Goal: Information Seeking & Learning: Learn about a topic

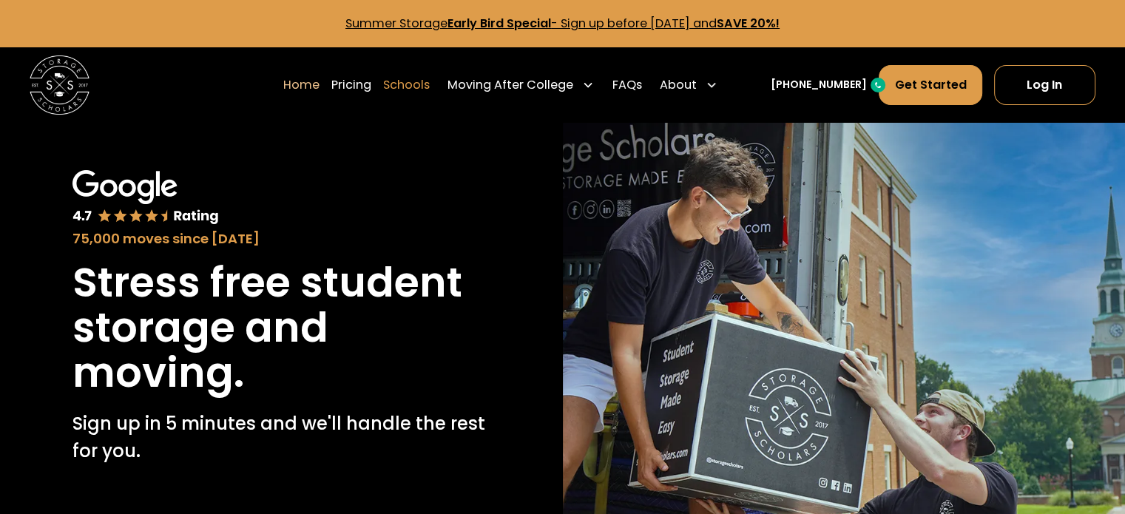
click at [414, 90] on link "Schools" at bounding box center [406, 84] width 47 height 41
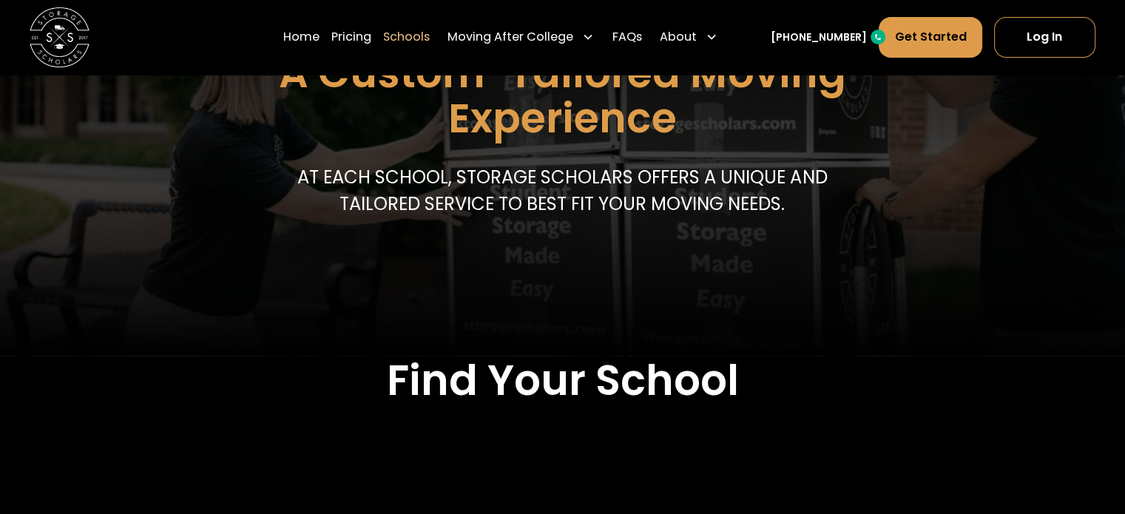
scroll to position [444, 0]
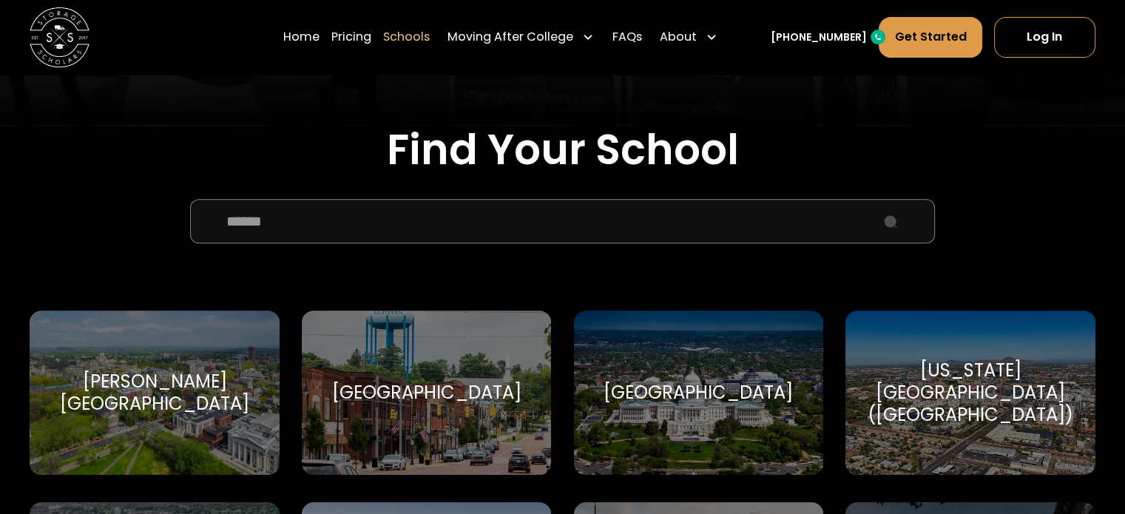
click at [461, 214] on input "School Select Form" at bounding box center [562, 221] width 745 height 44
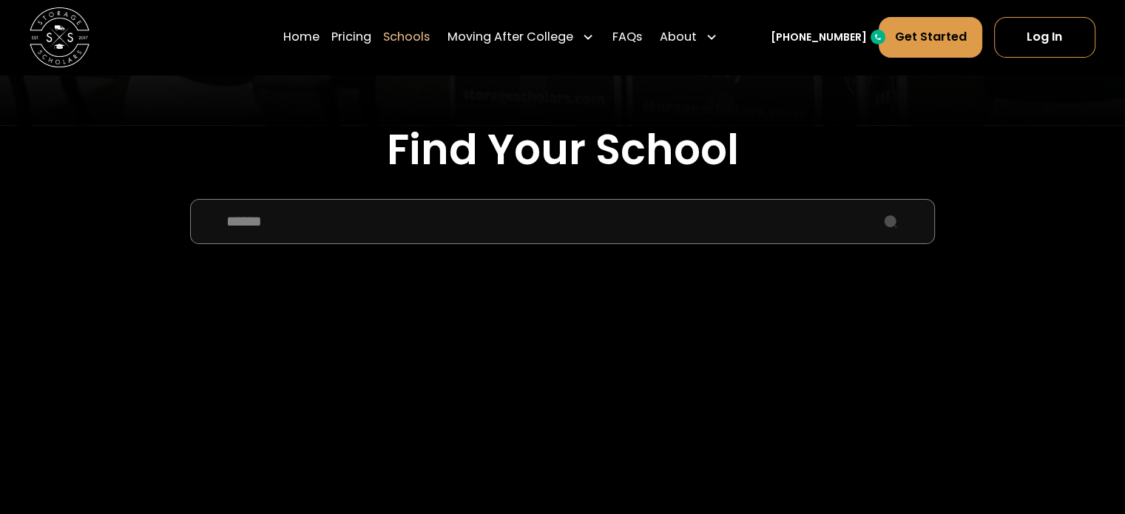
type input "******"
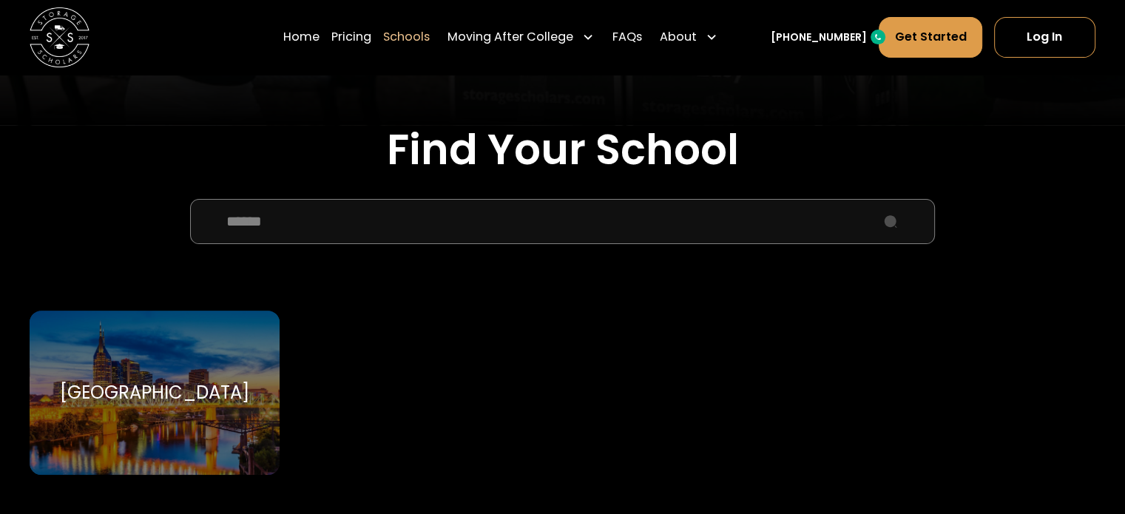
click at [222, 411] on div "Vanderbilt University Vanderbilt University" at bounding box center [154, 393] width 249 height 164
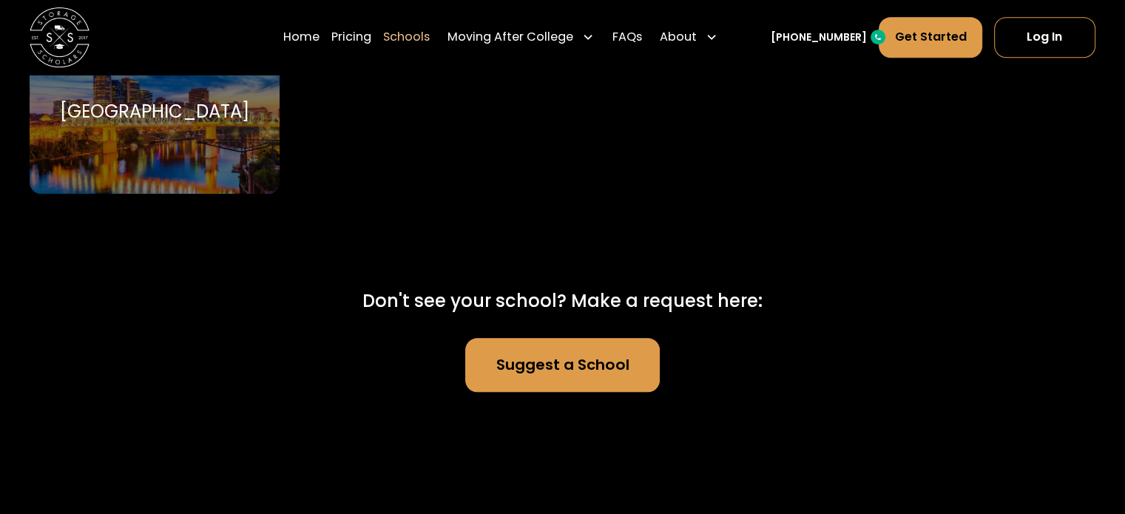
scroll to position [592, 0]
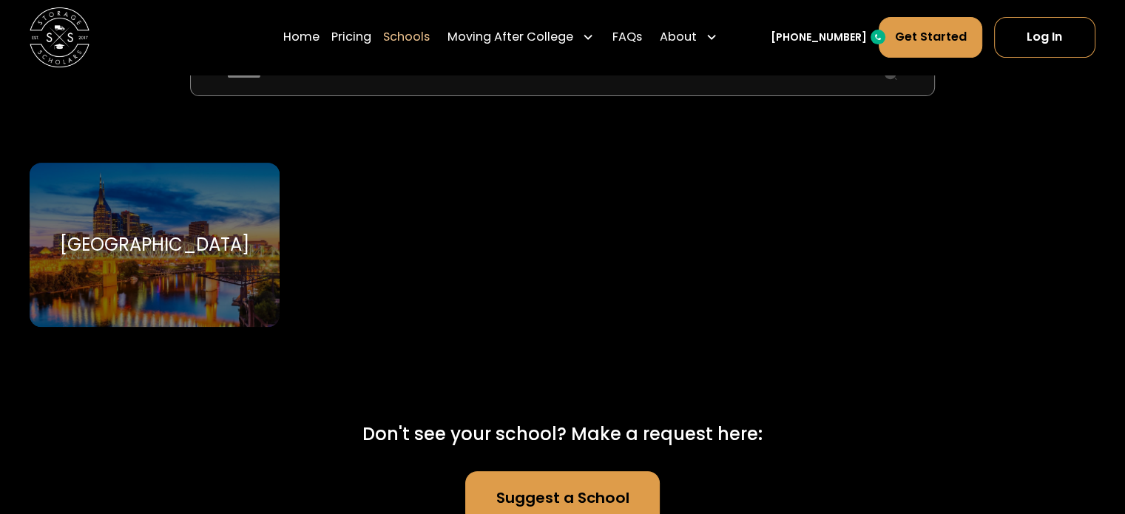
click at [200, 313] on div "Vanderbilt University Vanderbilt University" at bounding box center [154, 245] width 249 height 164
click at [201, 313] on div "Vanderbilt University Vanderbilt University" at bounding box center [154, 245] width 249 height 164
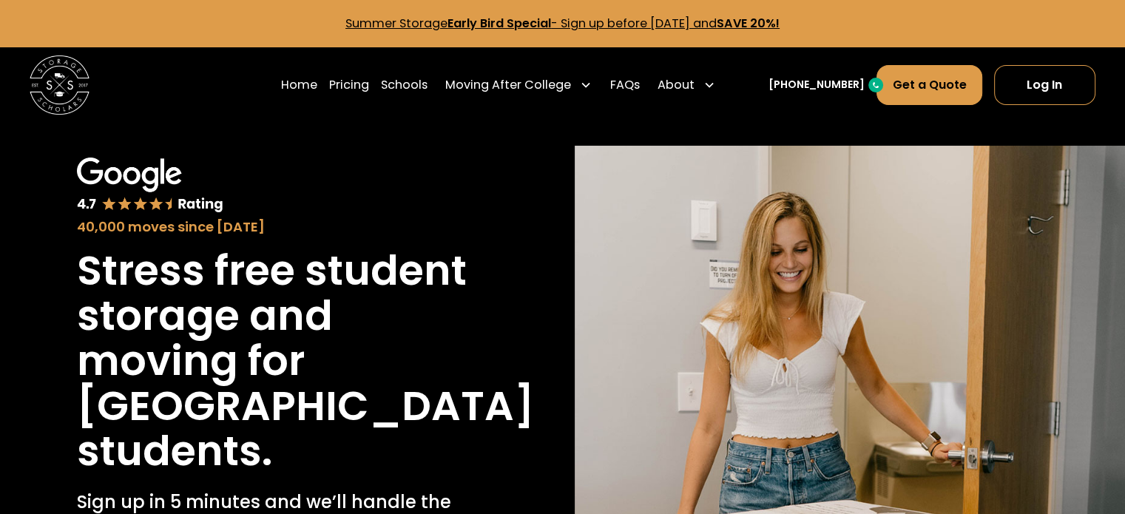
click at [439, 138] on div "40,000 moves since 2017 Stress free student storage and moving for Vanderbilt U…" at bounding box center [562, 410] width 1125 height 576
click at [369, 88] on link "Pricing" at bounding box center [349, 84] width 40 height 41
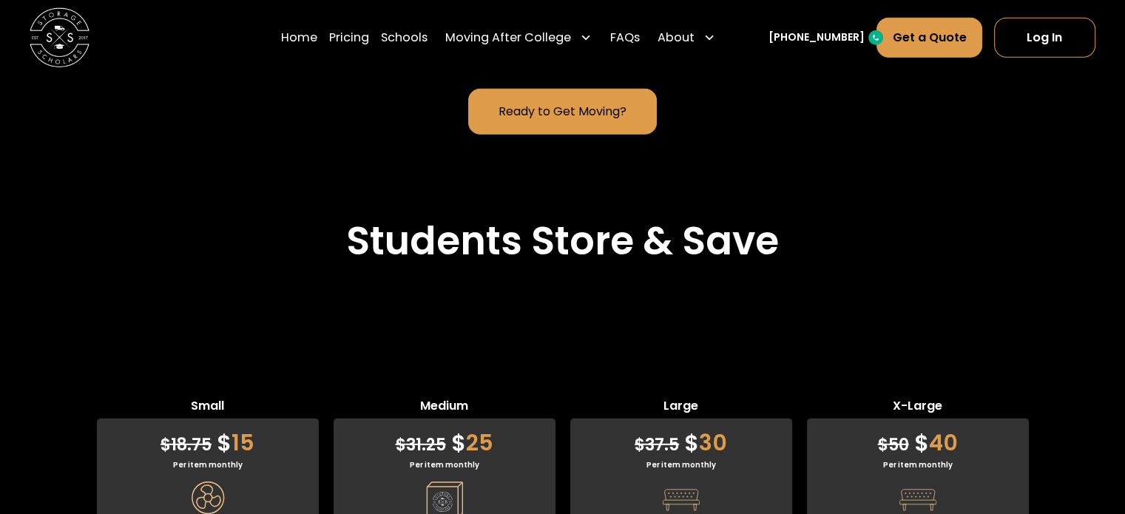
scroll to position [3933, 0]
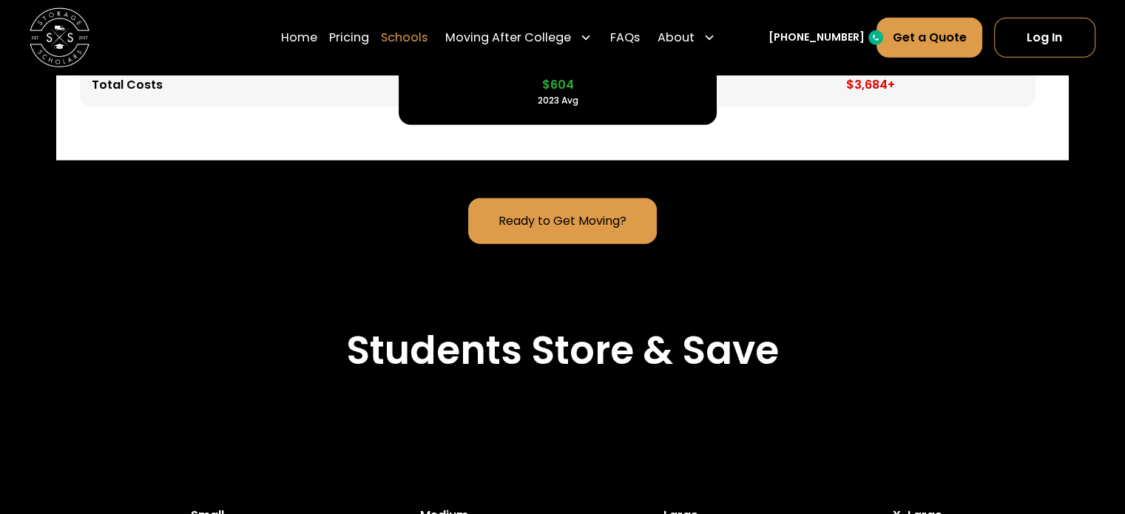
click at [427, 30] on link "Schools" at bounding box center [404, 36] width 47 height 41
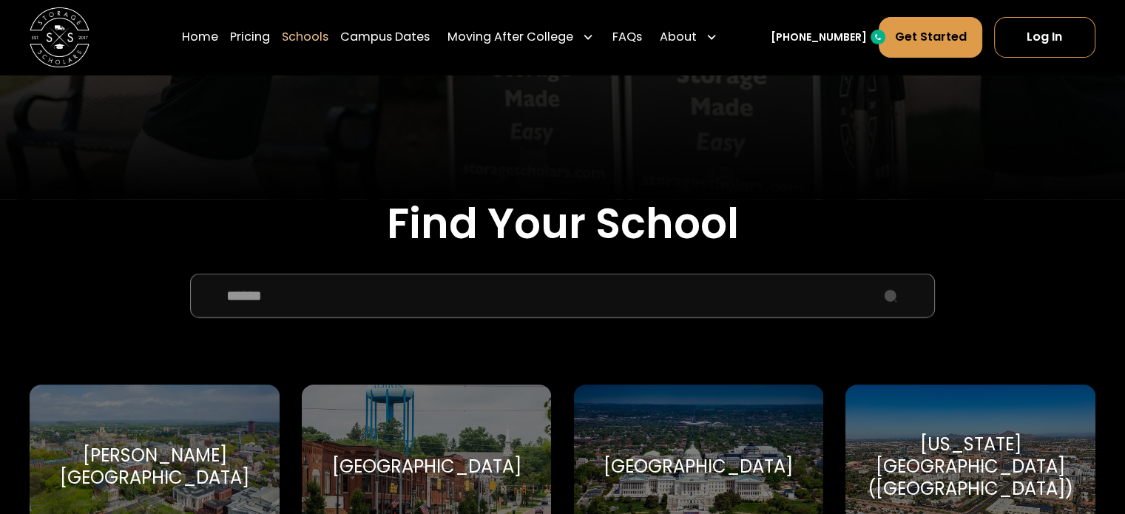
click at [340, 311] on input "School Select Form" at bounding box center [562, 296] width 745 height 44
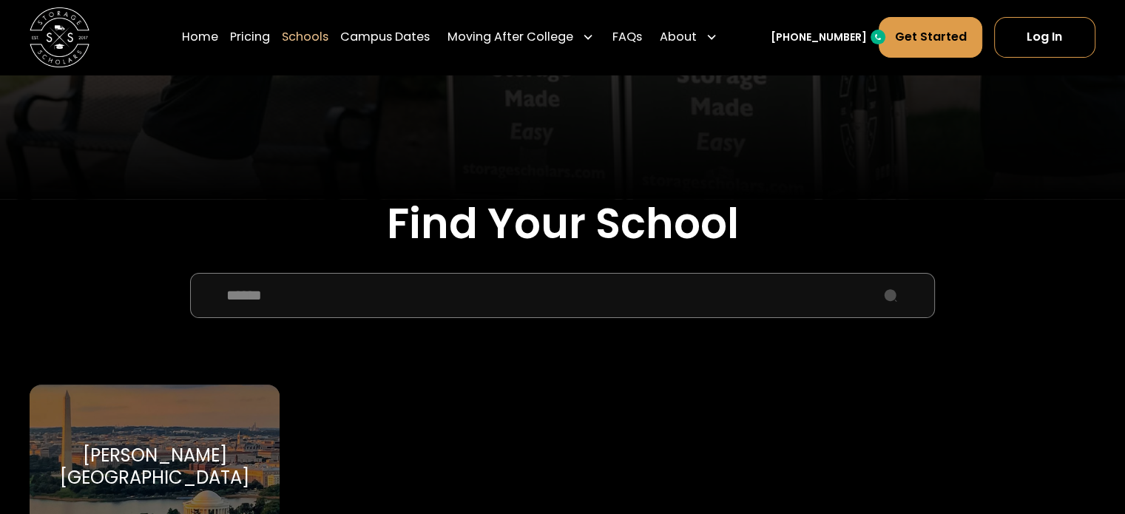
type input "******"
click at [136, 439] on div "[PERSON_NAME][GEOGRAPHIC_DATA][PERSON_NAME]" at bounding box center [154, 466] width 249 height 164
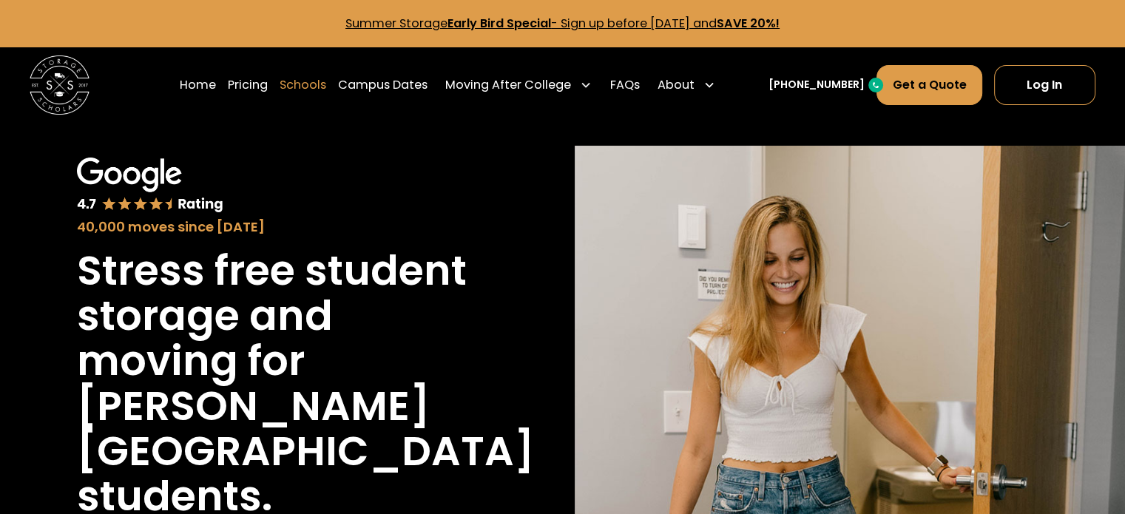
click at [316, 82] on link "Schools" at bounding box center [302, 84] width 47 height 41
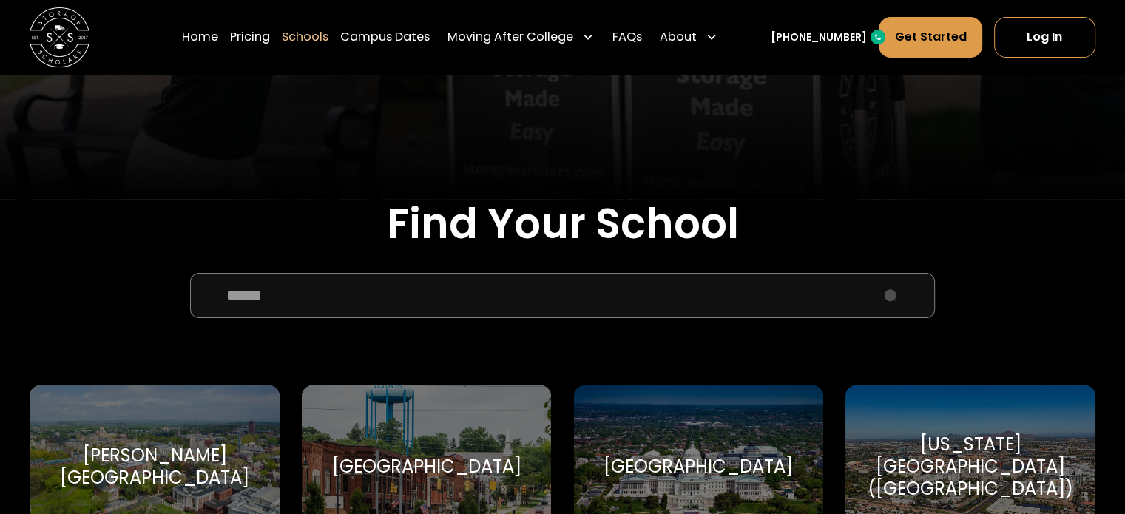
click at [374, 300] on input "School Select Form" at bounding box center [562, 295] width 745 height 44
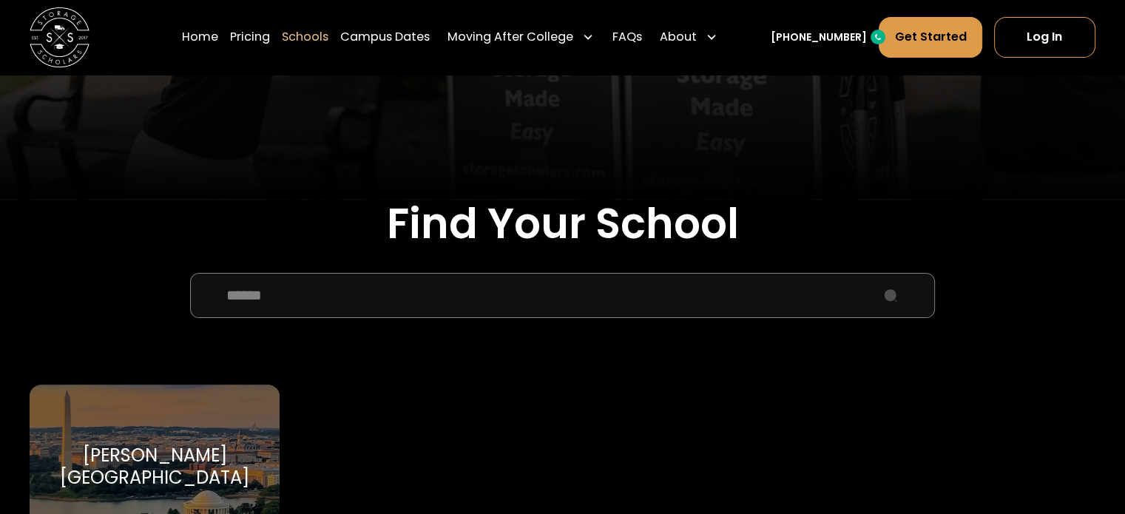
type input "******"
click at [192, 418] on div "[PERSON_NAME][GEOGRAPHIC_DATA][PERSON_NAME]" at bounding box center [154, 466] width 249 height 164
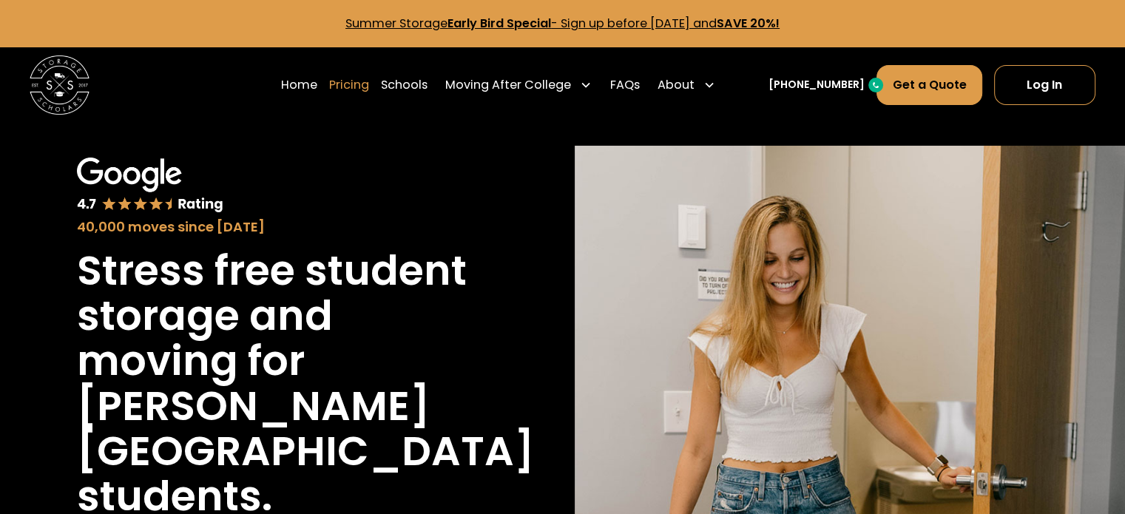
click at [369, 81] on link "Pricing" at bounding box center [349, 84] width 40 height 41
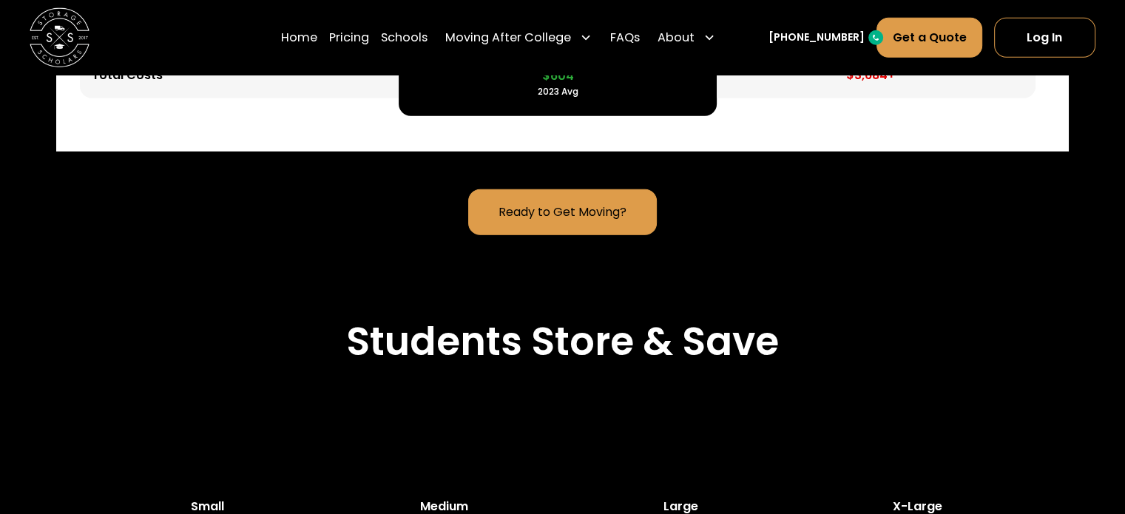
scroll to position [4317, 0]
